Goal: Task Accomplishment & Management: Use online tool/utility

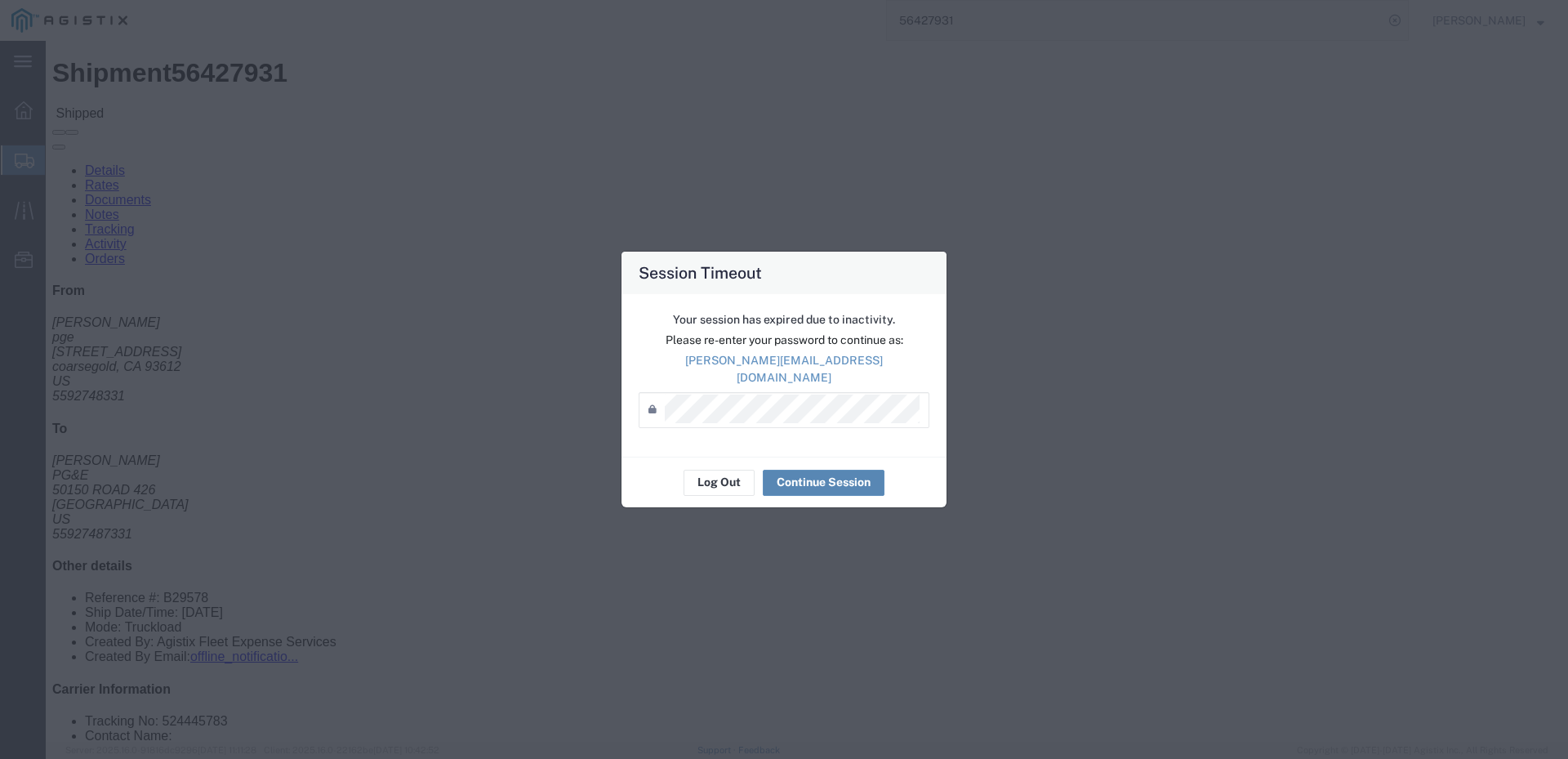
click at [820, 469] on button "Continue Session" at bounding box center [824, 483] width 122 height 26
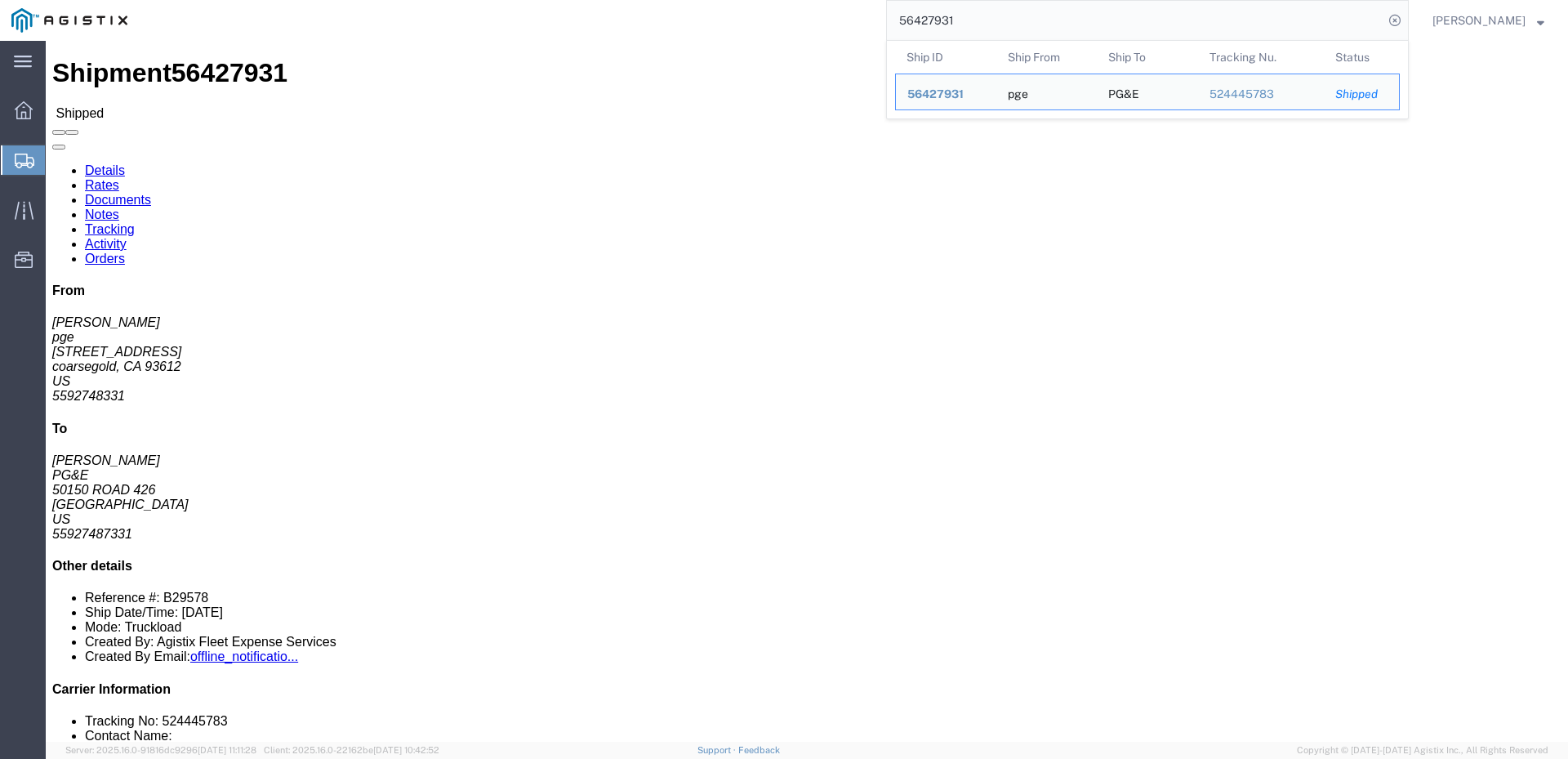
click at [1009, 12] on input "56427931" at bounding box center [1135, 20] width 497 height 39
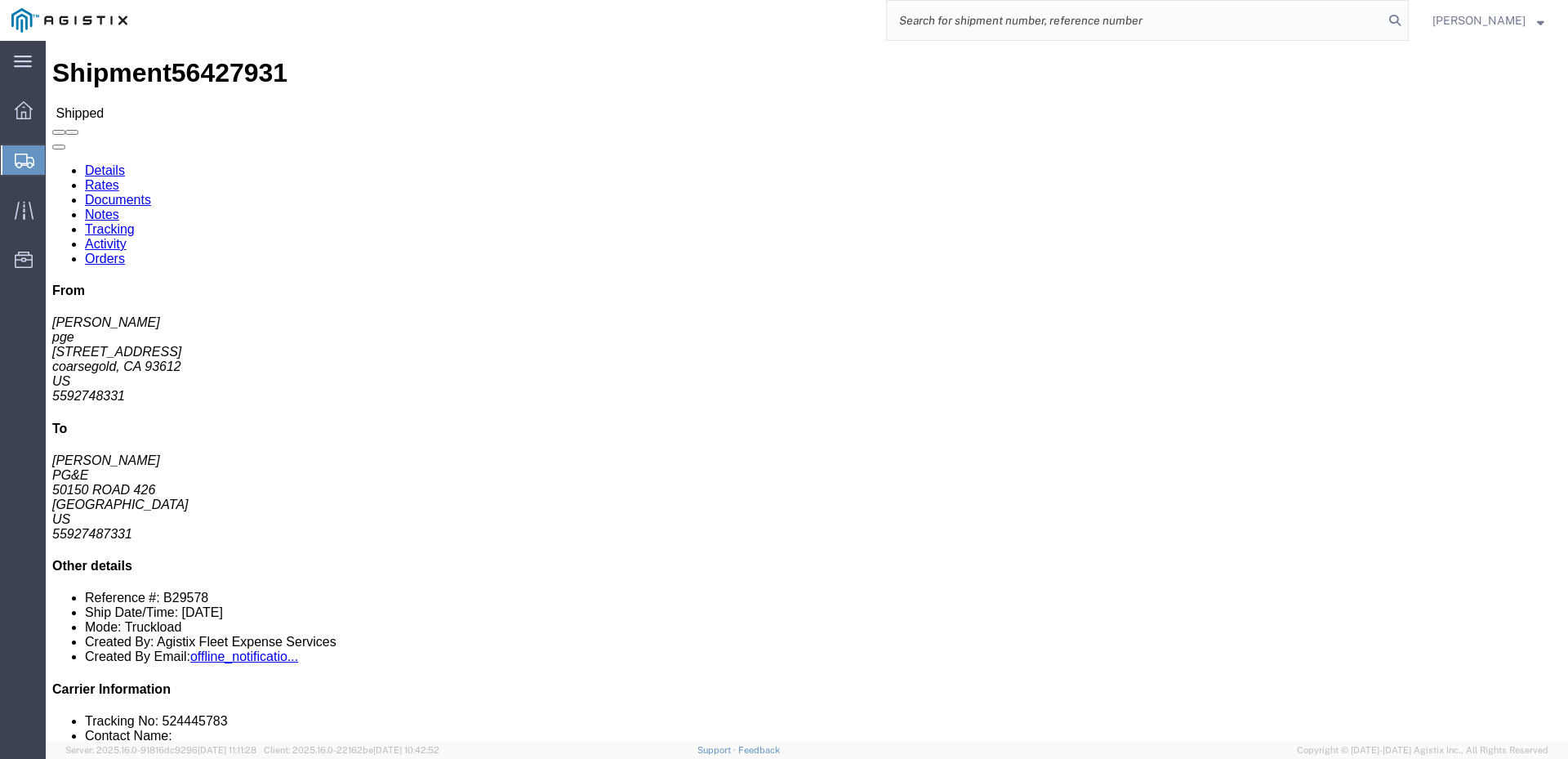
paste input "56455570"
type input "56455570"
click span
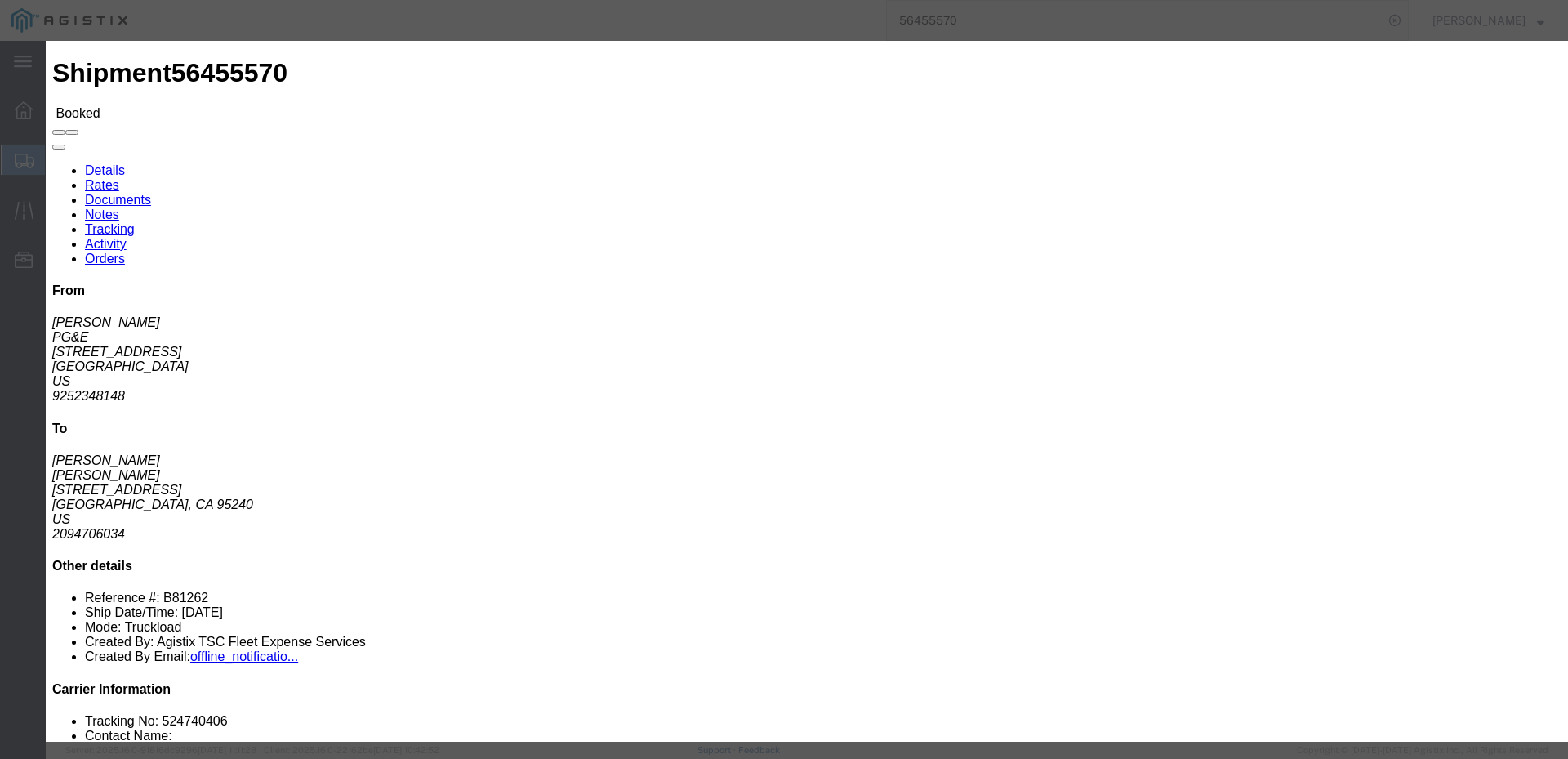
click input "text"
type input "[EMAIL_ADDRESS][DOMAIN_NAME]"
click input "PGE Fleet Bill Of Lading"
checkbox input "true"
click button "Send"
